Goal: Information Seeking & Learning: Learn about a topic

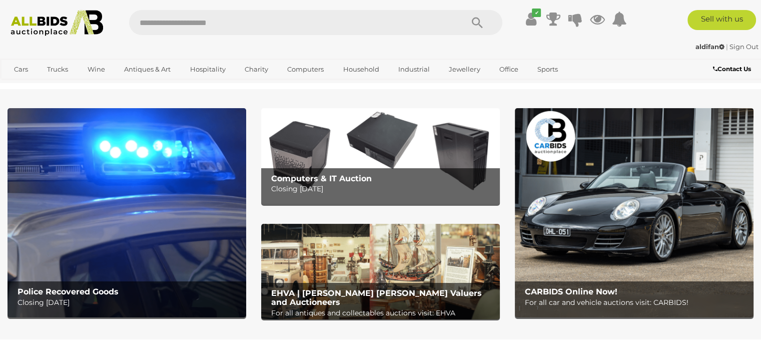
click at [274, 16] on input "text" at bounding box center [291, 22] width 324 height 25
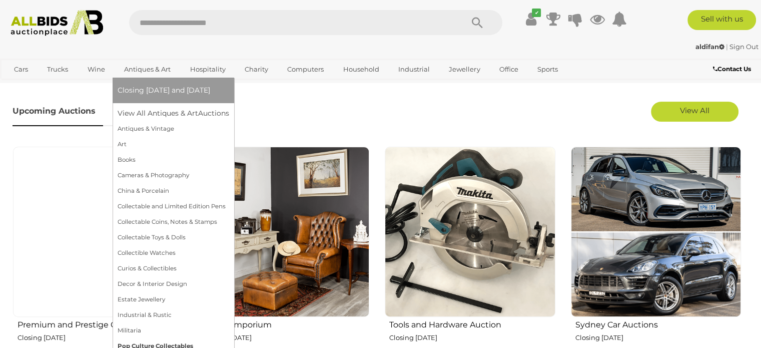
scroll to position [250, 0]
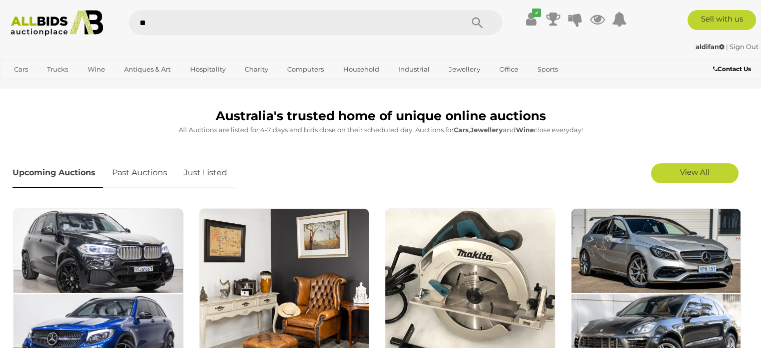
type input "***"
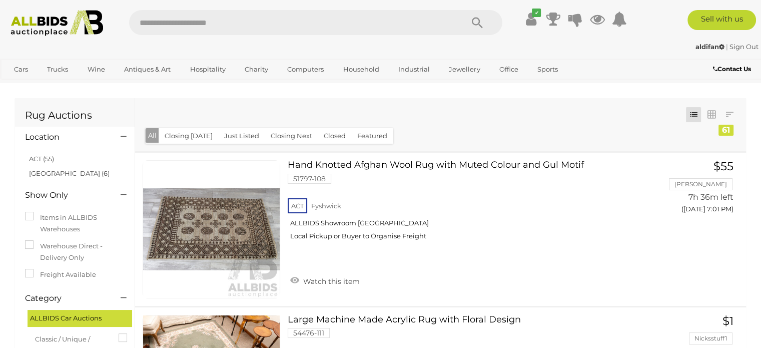
click at [289, 22] on input "text" at bounding box center [291, 22] width 324 height 25
type input "******"
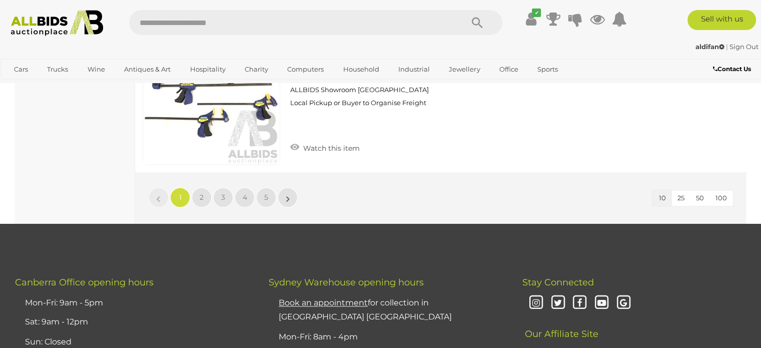
scroll to position [1451, 0]
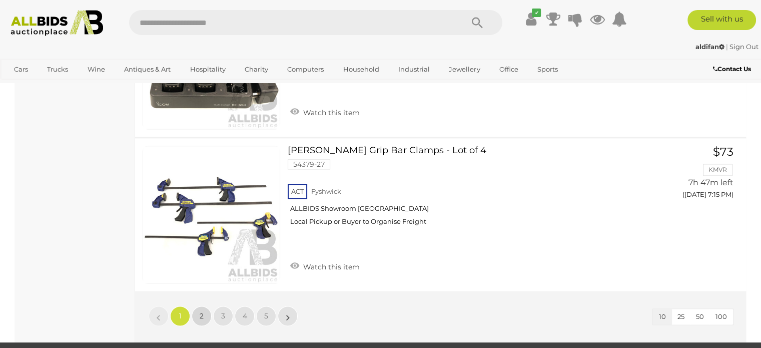
click at [200, 311] on span "2" at bounding box center [202, 315] width 4 height 9
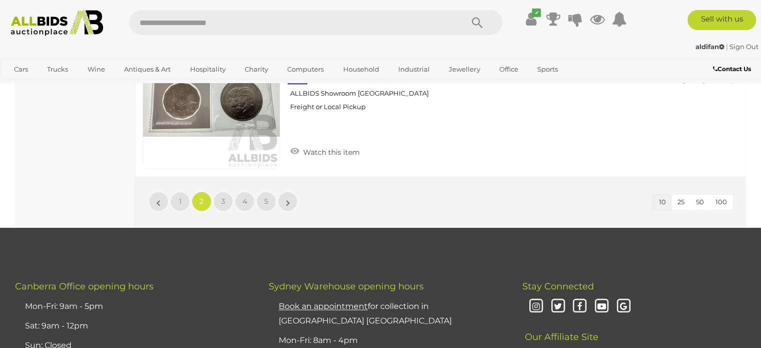
scroll to position [1501, 0]
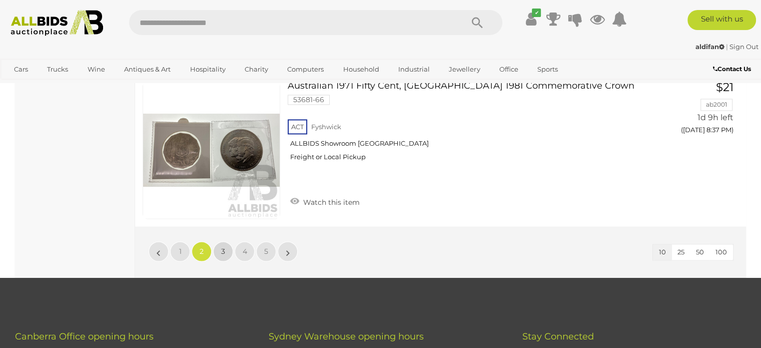
click at [222, 247] on span "3" at bounding box center [223, 251] width 4 height 9
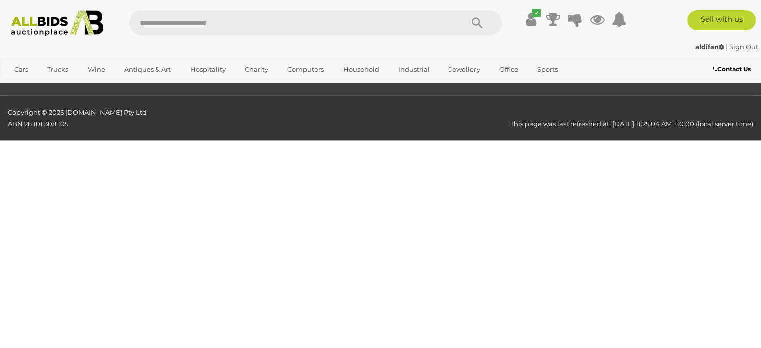
scroll to position [0, 0]
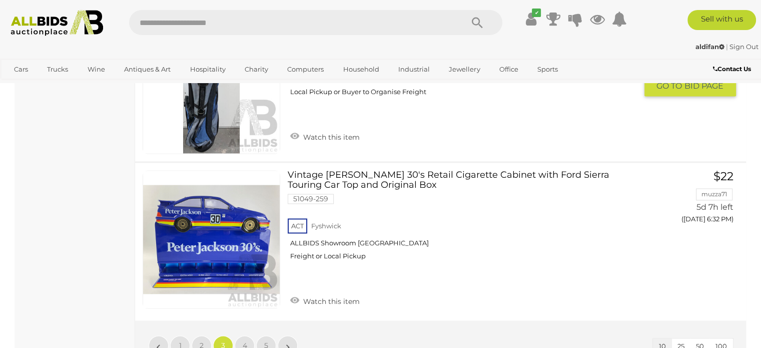
scroll to position [1501, 0]
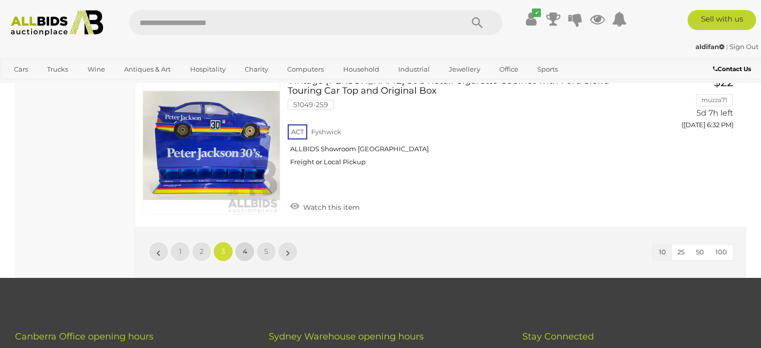
click at [243, 254] on link "4" at bounding box center [245, 251] width 20 height 20
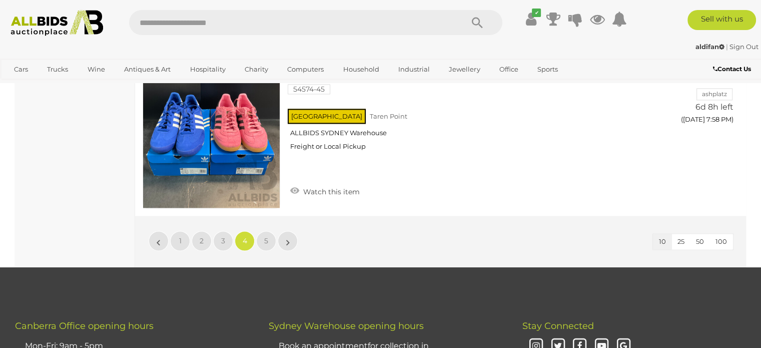
scroll to position [1501, 0]
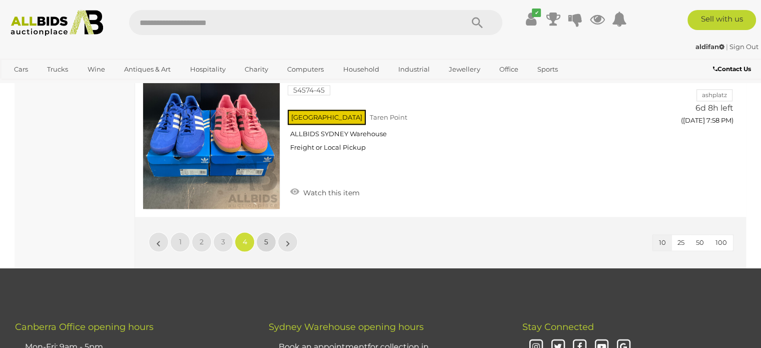
click at [269, 242] on link "5" at bounding box center [266, 242] width 20 height 20
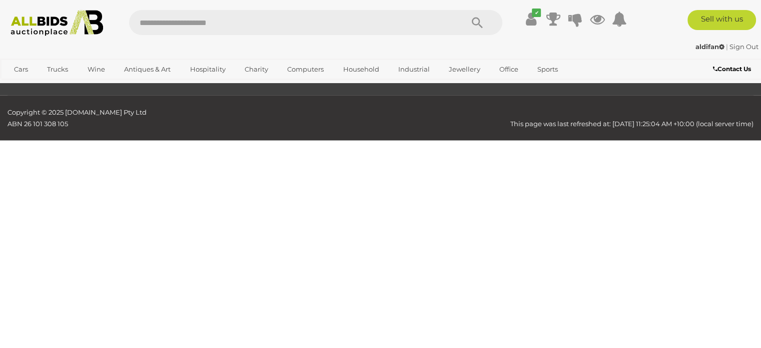
scroll to position [0, 0]
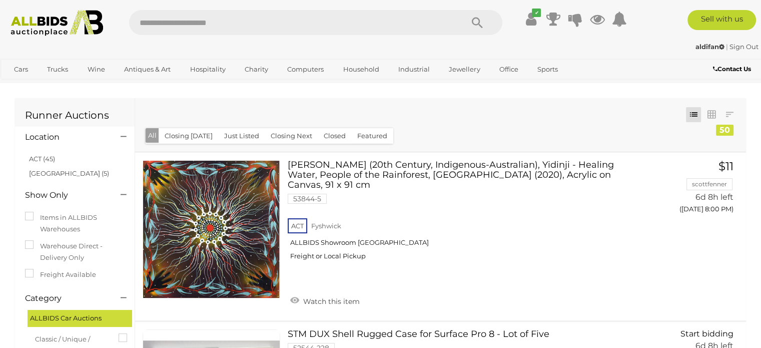
click at [239, 21] on input "text" at bounding box center [291, 22] width 324 height 25
type input "**"
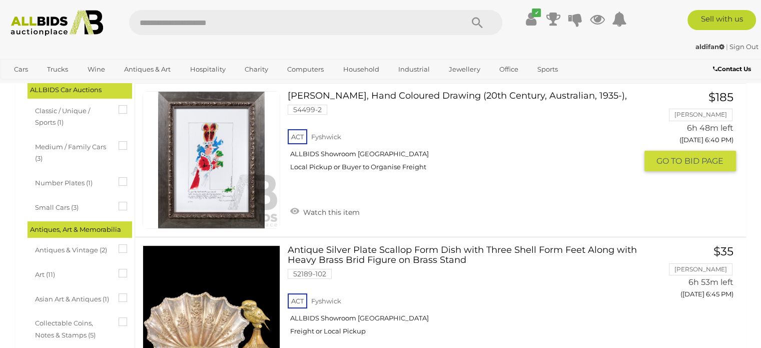
scroll to position [250, 0]
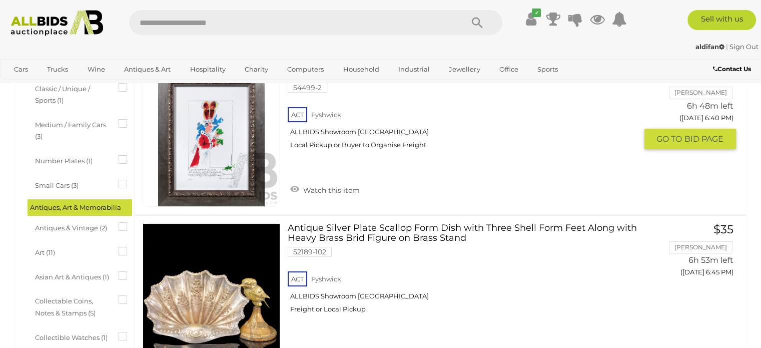
click at [206, 151] on link at bounding box center [212, 138] width 138 height 138
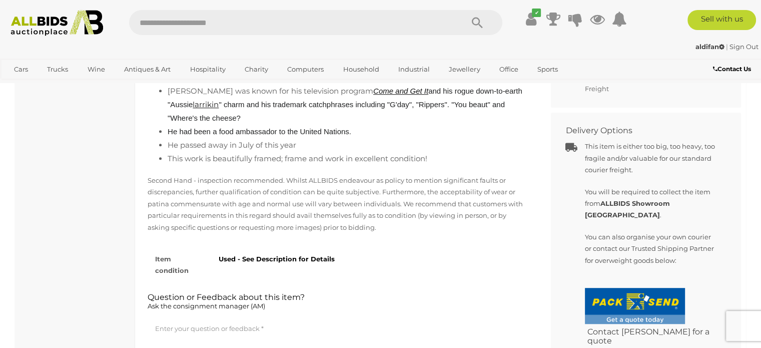
scroll to position [550, 0]
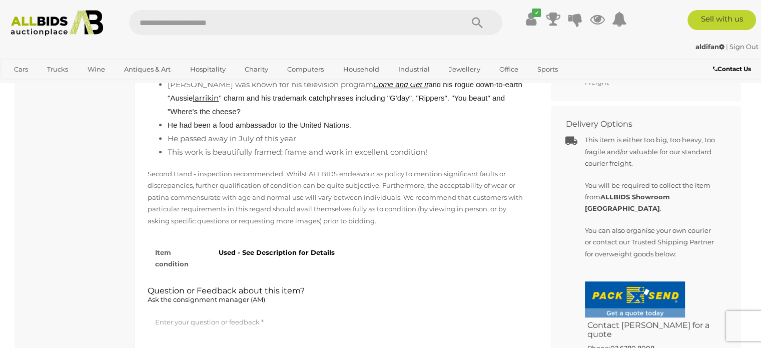
click at [318, 153] on li "This work is beautifully framed; frame and work in excellent condition!" at bounding box center [348, 152] width 361 height 14
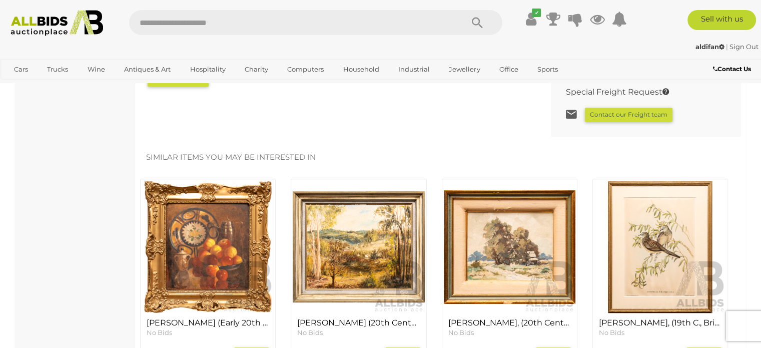
scroll to position [850, 0]
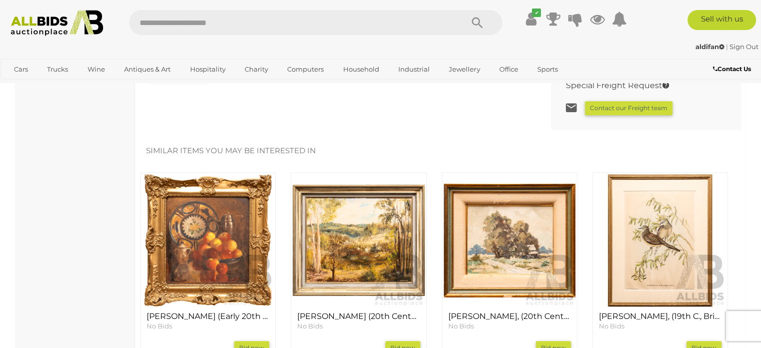
click at [660, 219] on img at bounding box center [660, 240] width 132 height 132
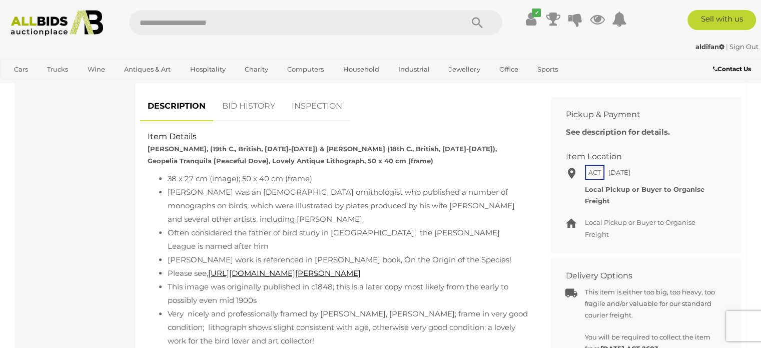
scroll to position [450, 0]
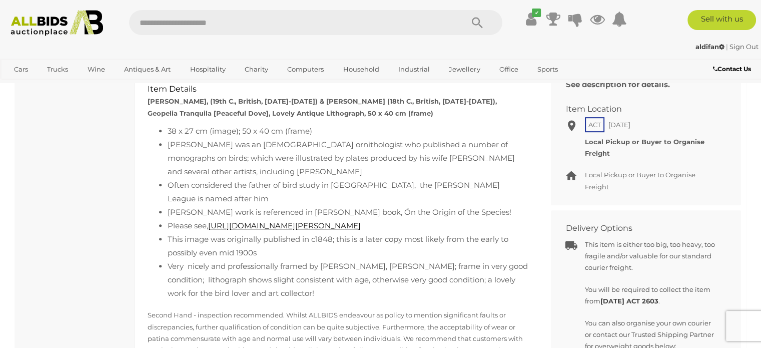
click at [270, 146] on li "[PERSON_NAME] was an [DEMOGRAPHIC_DATA] ornithologist who published a number of…" at bounding box center [348, 158] width 361 height 41
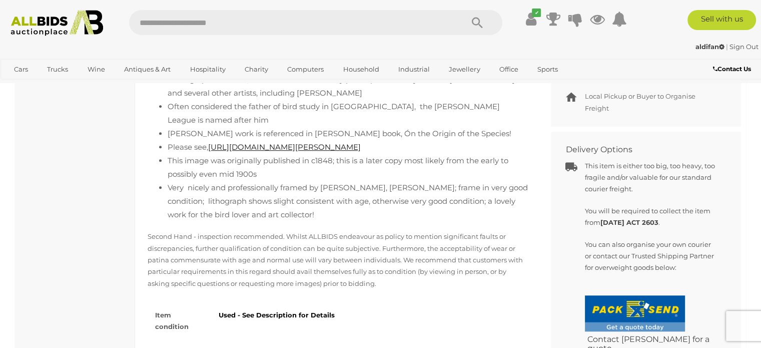
scroll to position [550, 0]
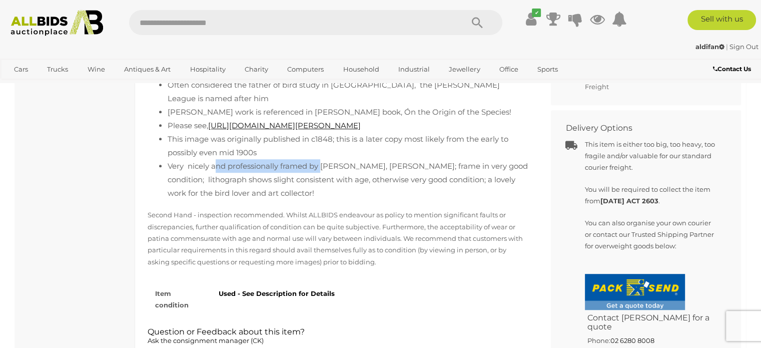
drag, startPoint x: 216, startPoint y: 165, endPoint x: 321, endPoint y: 170, distance: 105.7
click at [321, 170] on li "Very nicely and professionally framed by Hugo Galleries, Manuka; frame in very …" at bounding box center [348, 179] width 361 height 41
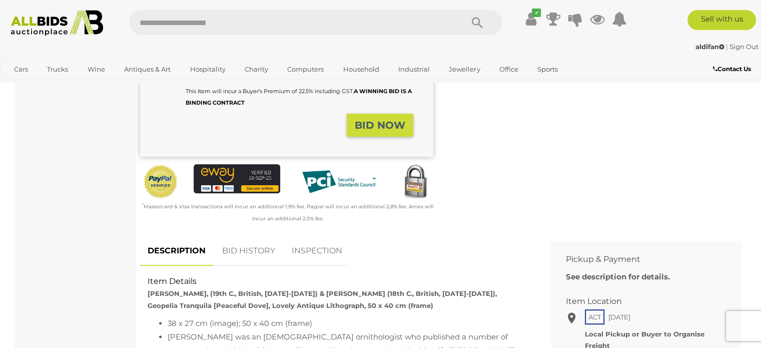
scroll to position [100, 0]
